Goal: Transaction & Acquisition: Purchase product/service

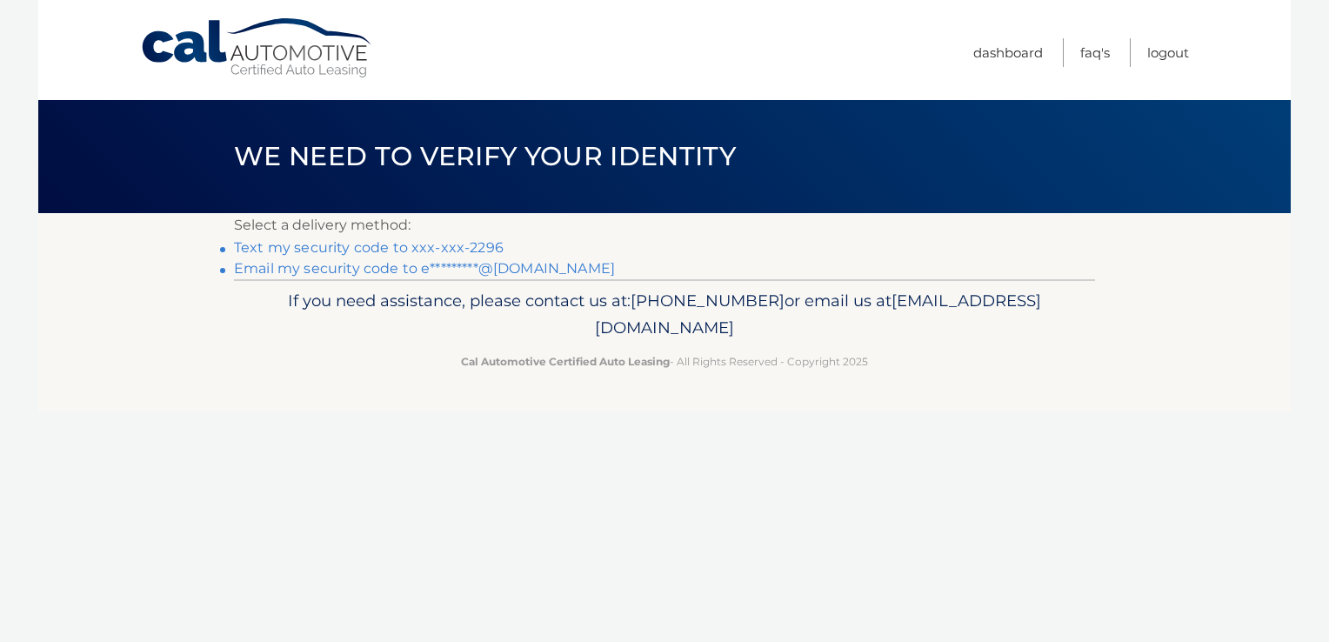
click at [310, 243] on link "Text my security code to xxx-xxx-2296" at bounding box center [369, 247] width 270 height 17
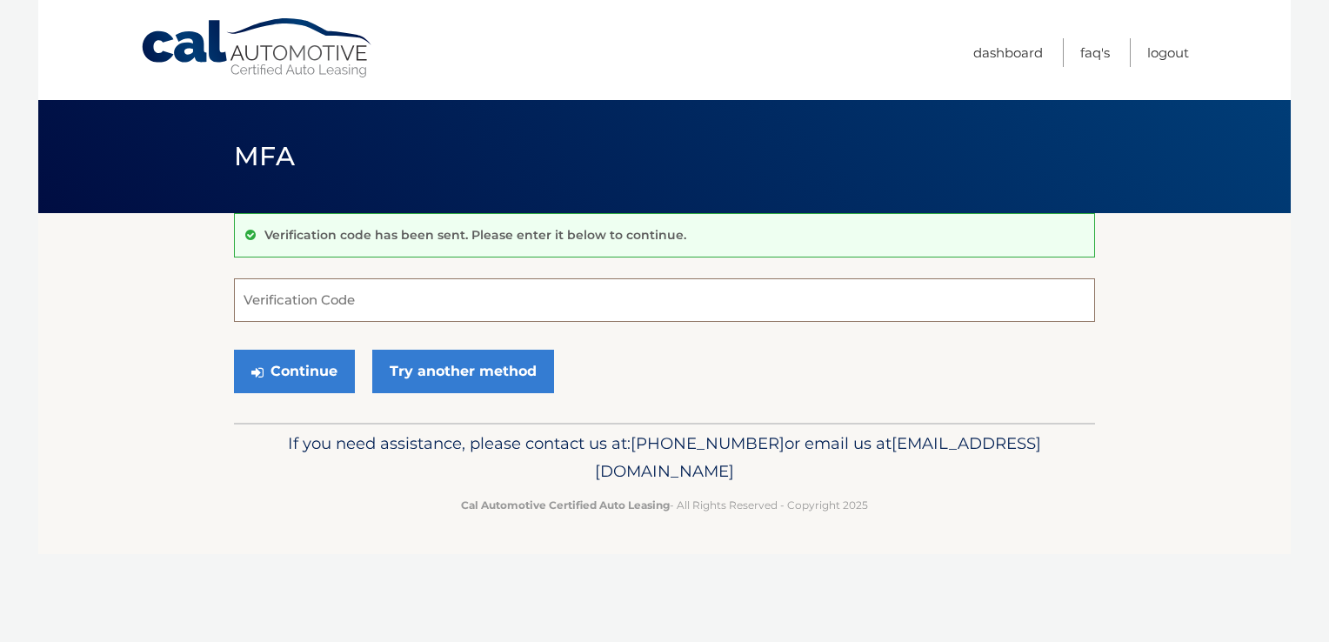
click at [338, 305] on input "Verification Code" at bounding box center [664, 299] width 861 height 43
type input "067185"
click at [294, 363] on button "Continue" at bounding box center [294, 371] width 121 height 43
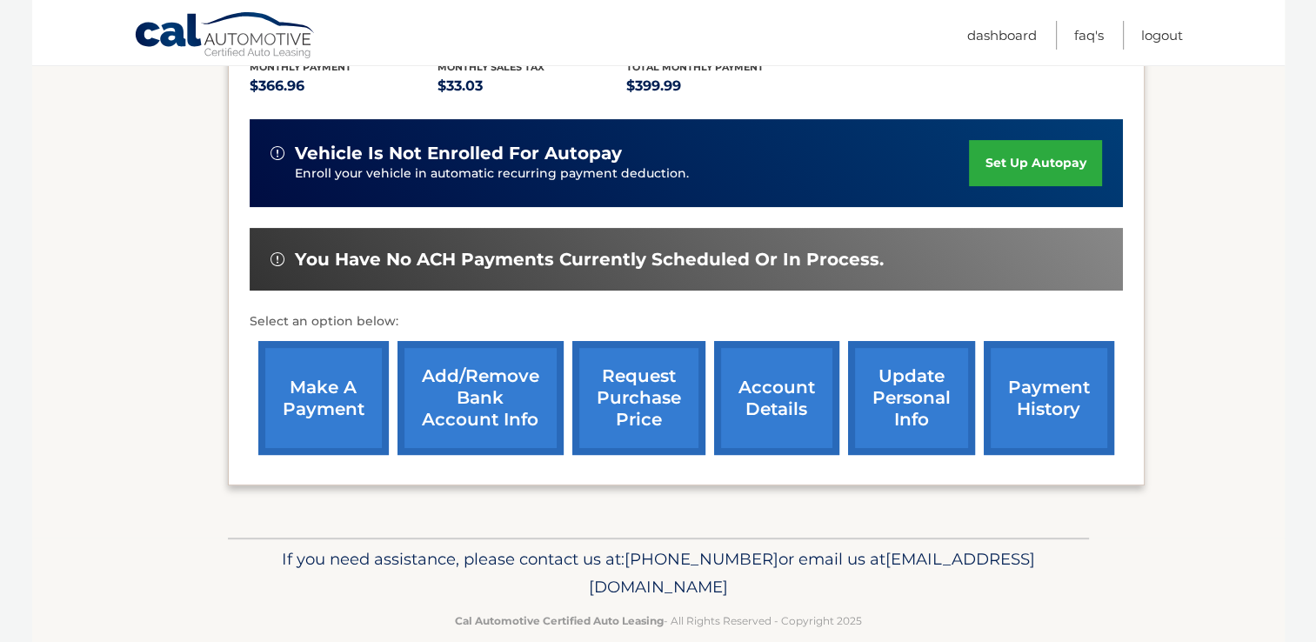
scroll to position [410, 0]
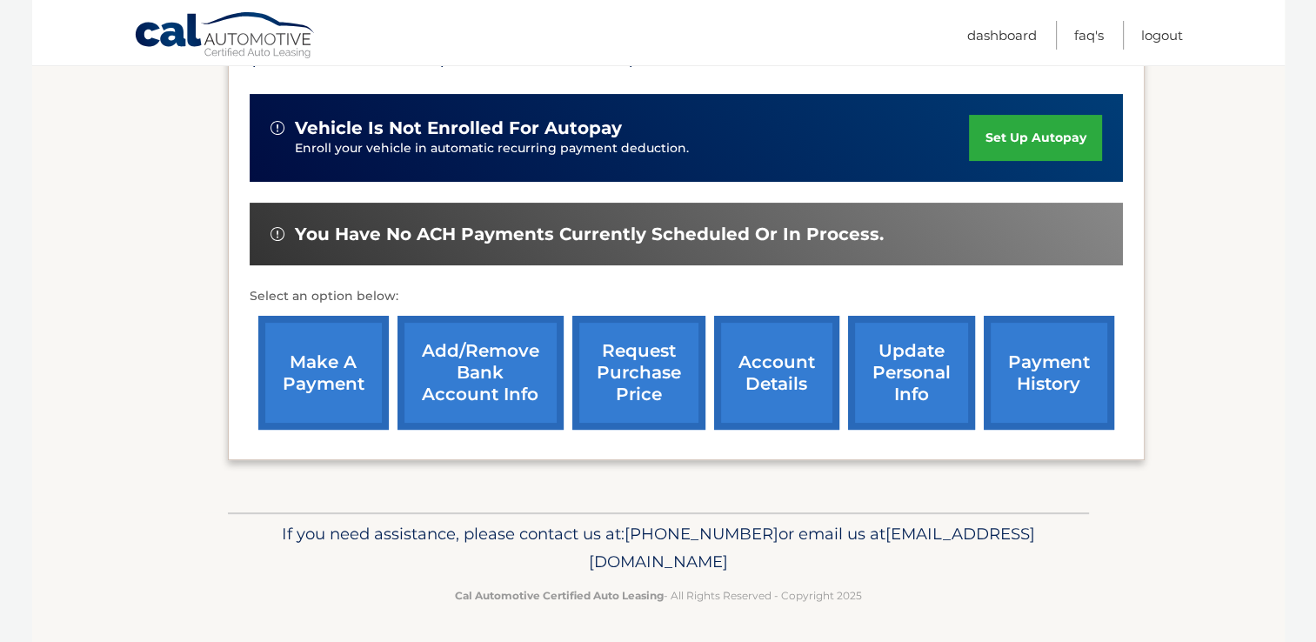
click at [317, 377] on link "make a payment" at bounding box center [323, 373] width 130 height 114
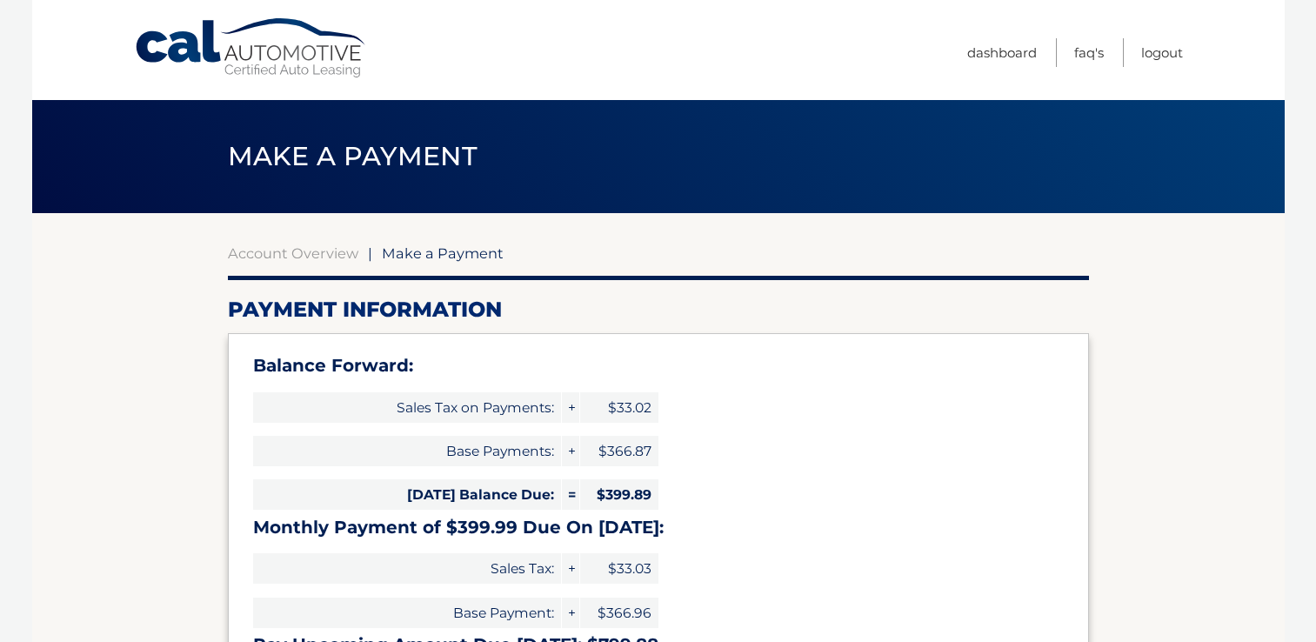
select select "YmM5ODNjMmMtZjI5Yi00OWE5LWFjYzItMDRkZmMxNjU4NjYx"
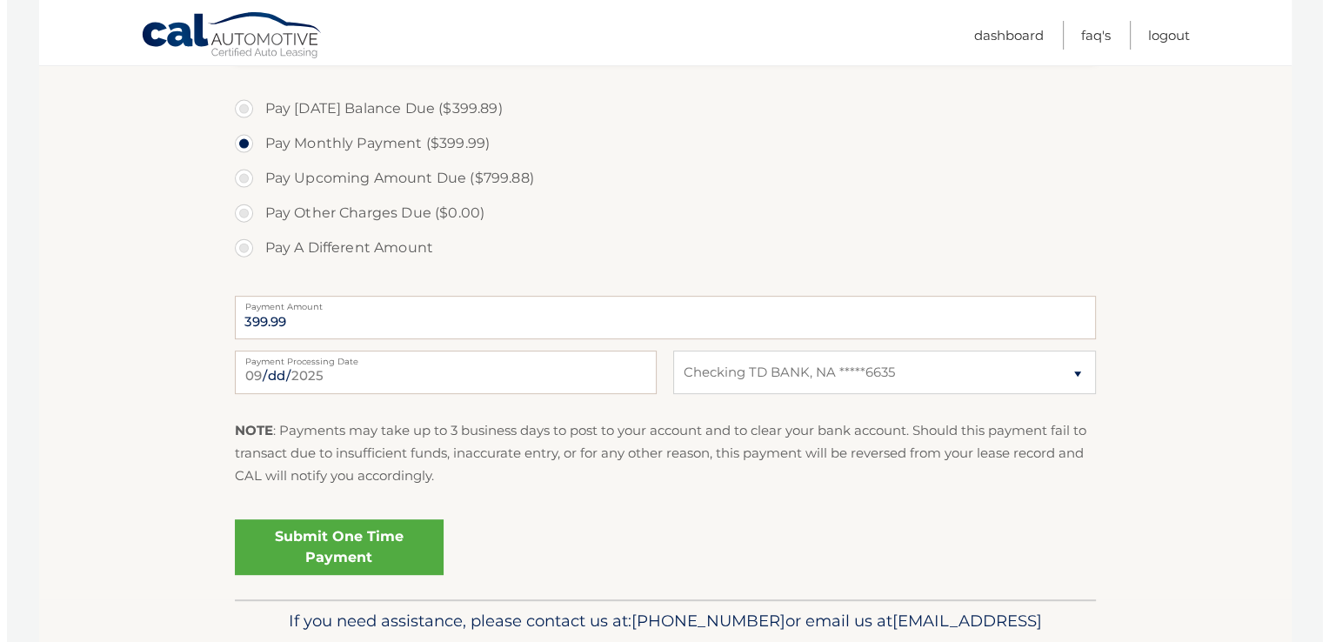
scroll to position [630, 0]
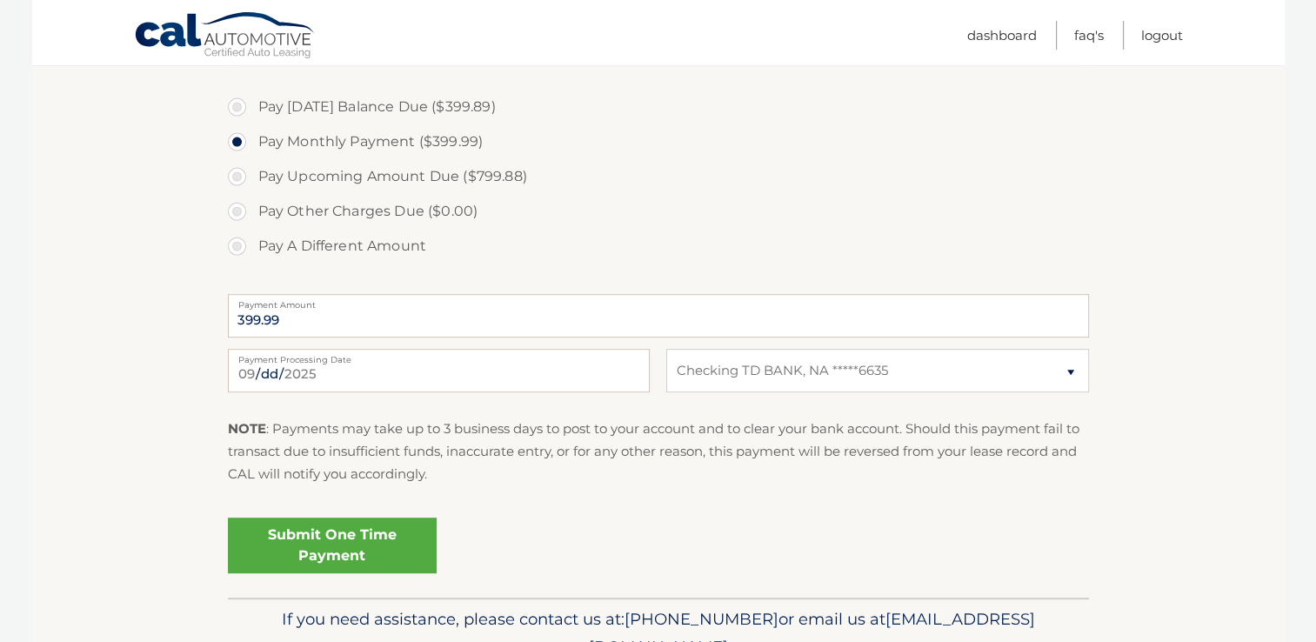
click at [356, 541] on link "Submit One Time Payment" at bounding box center [332, 545] width 209 height 56
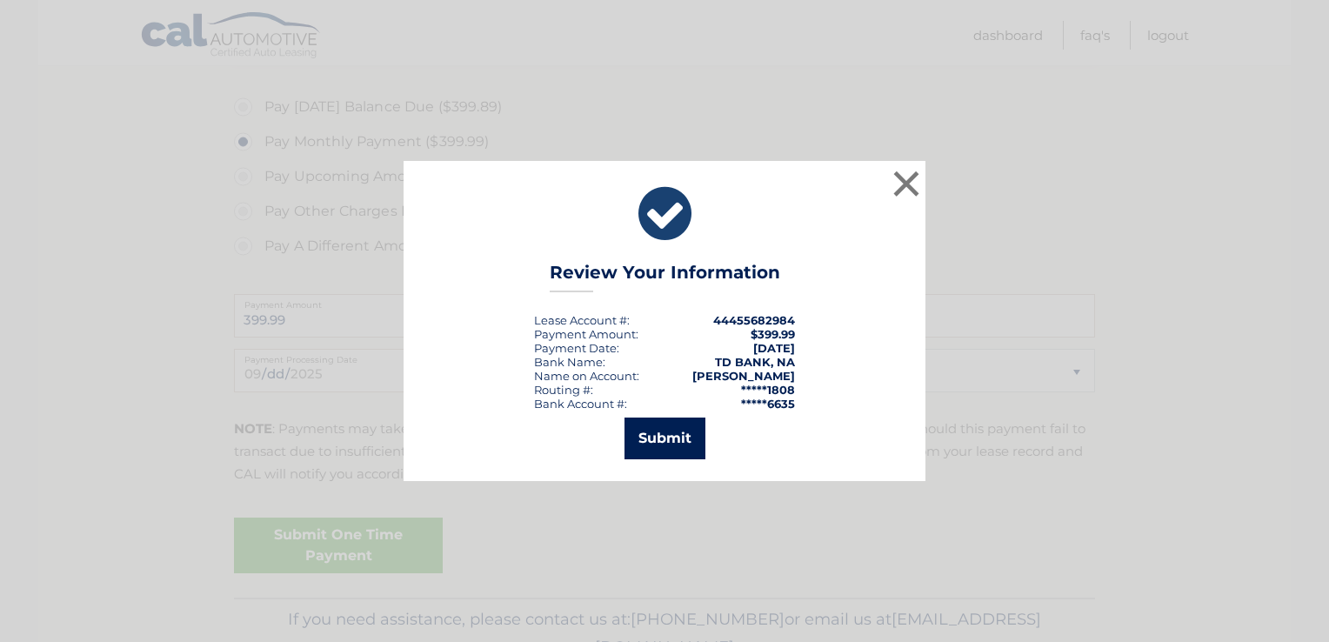
click at [671, 432] on button "Submit" at bounding box center [664, 438] width 81 height 42
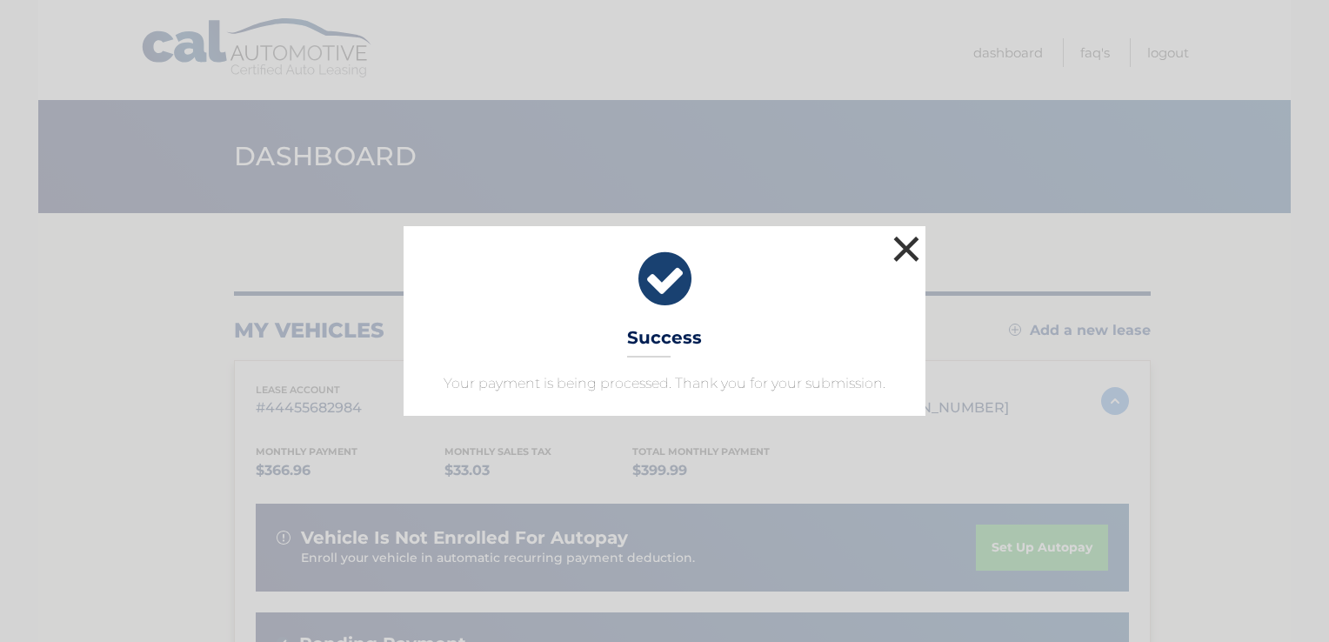
click at [897, 252] on button "×" at bounding box center [906, 248] width 35 height 35
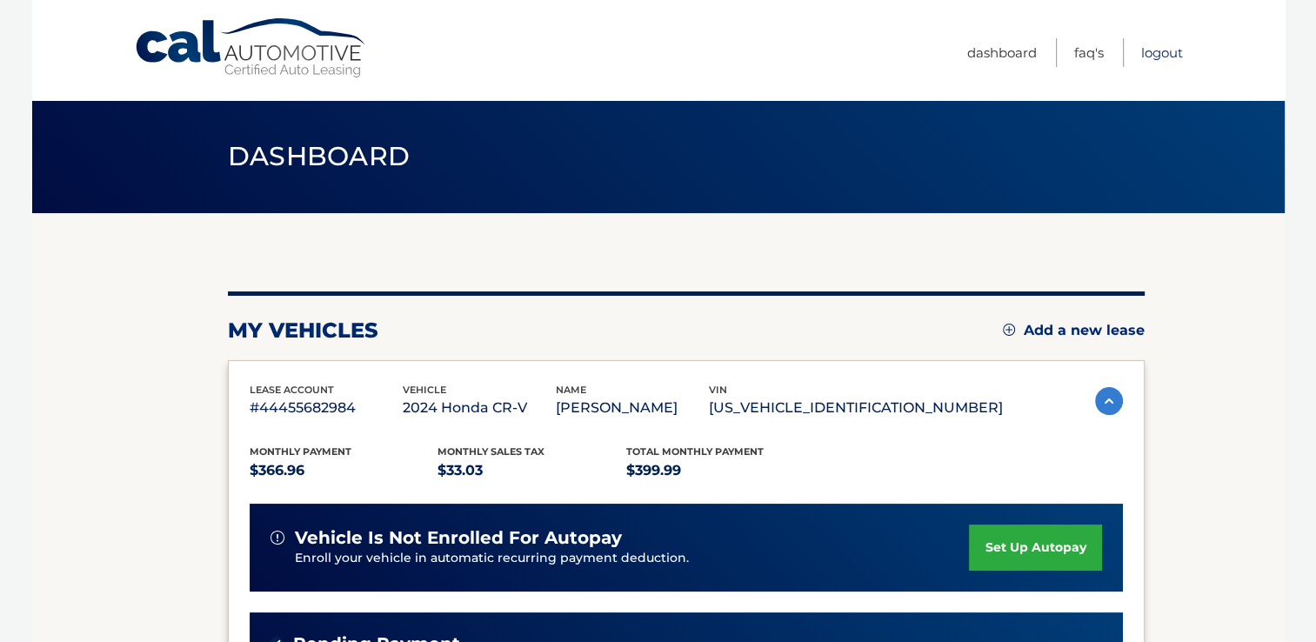
click at [1156, 50] on link "Logout" at bounding box center [1162, 52] width 42 height 29
